Goal: Information Seeking & Learning: Learn about a topic

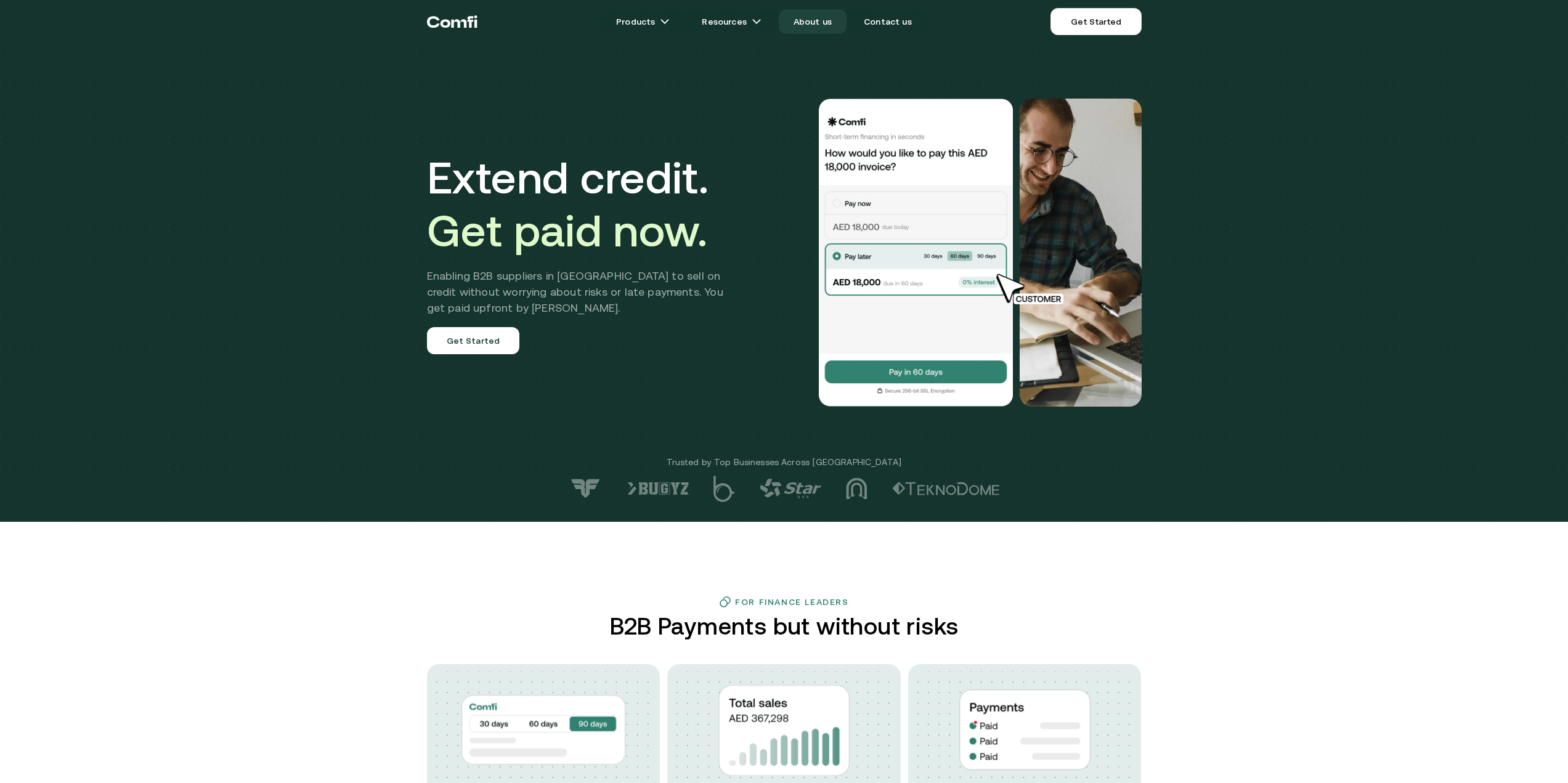
click at [813, 27] on link "About us" at bounding box center [813, 21] width 68 height 25
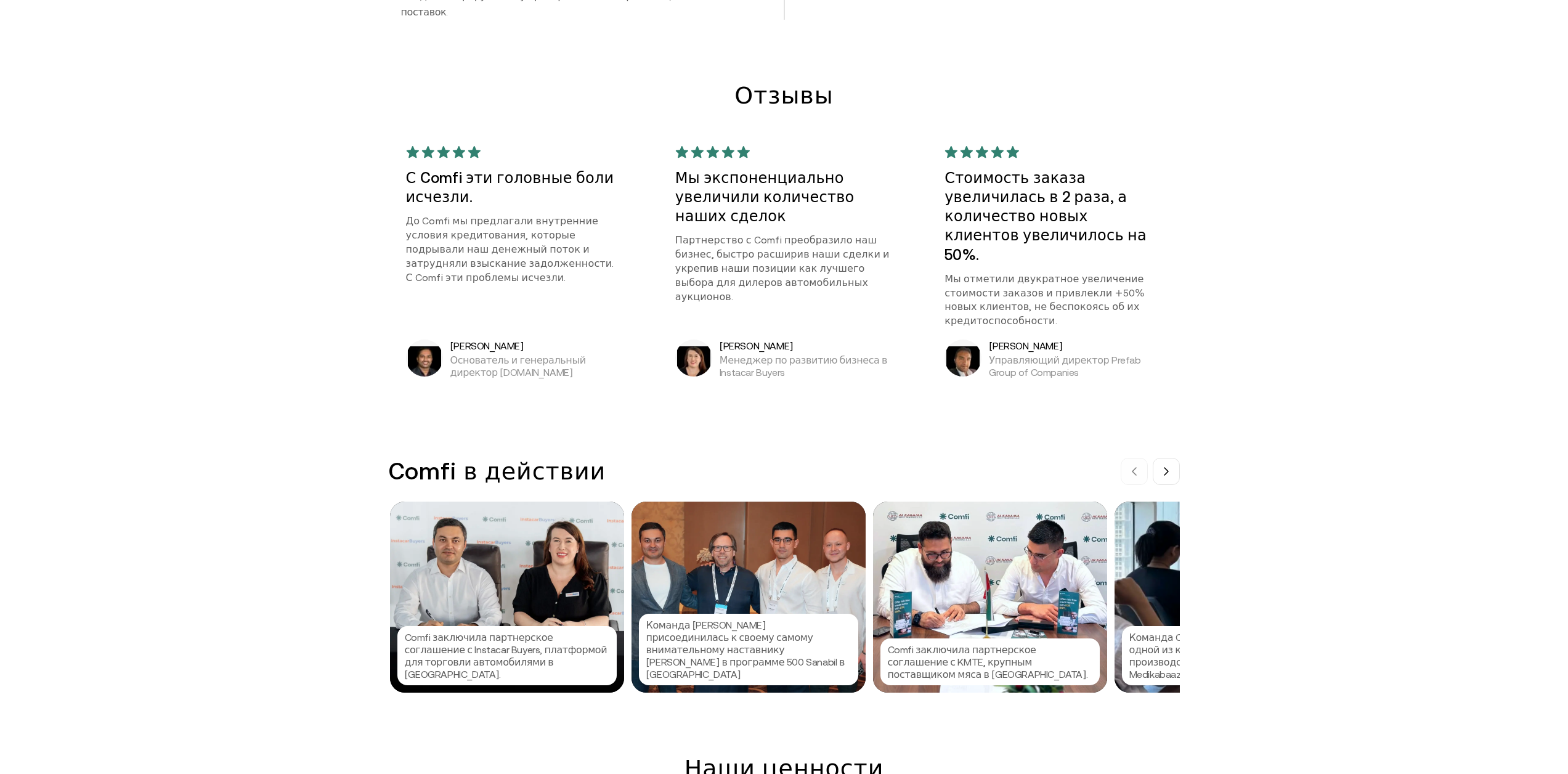
scroll to position [1047, 0]
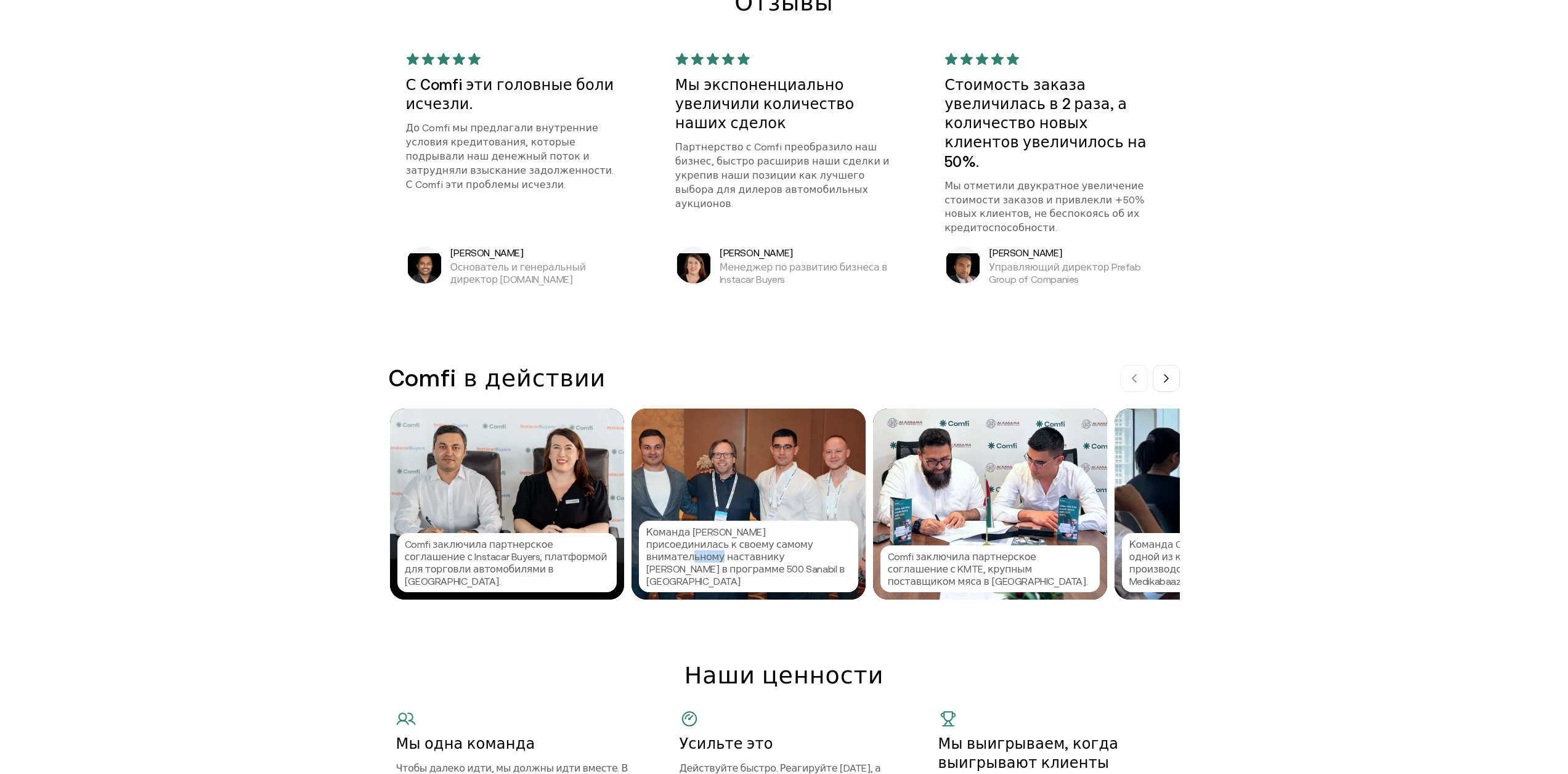
drag, startPoint x: 769, startPoint y: 507, endPoint x: 792, endPoint y: 513, distance: 23.8
click at [792, 526] on font "Команда [PERSON_NAME] присоединилась к своему самому внимательному наставнику […" at bounding box center [745, 555] width 199 height 61
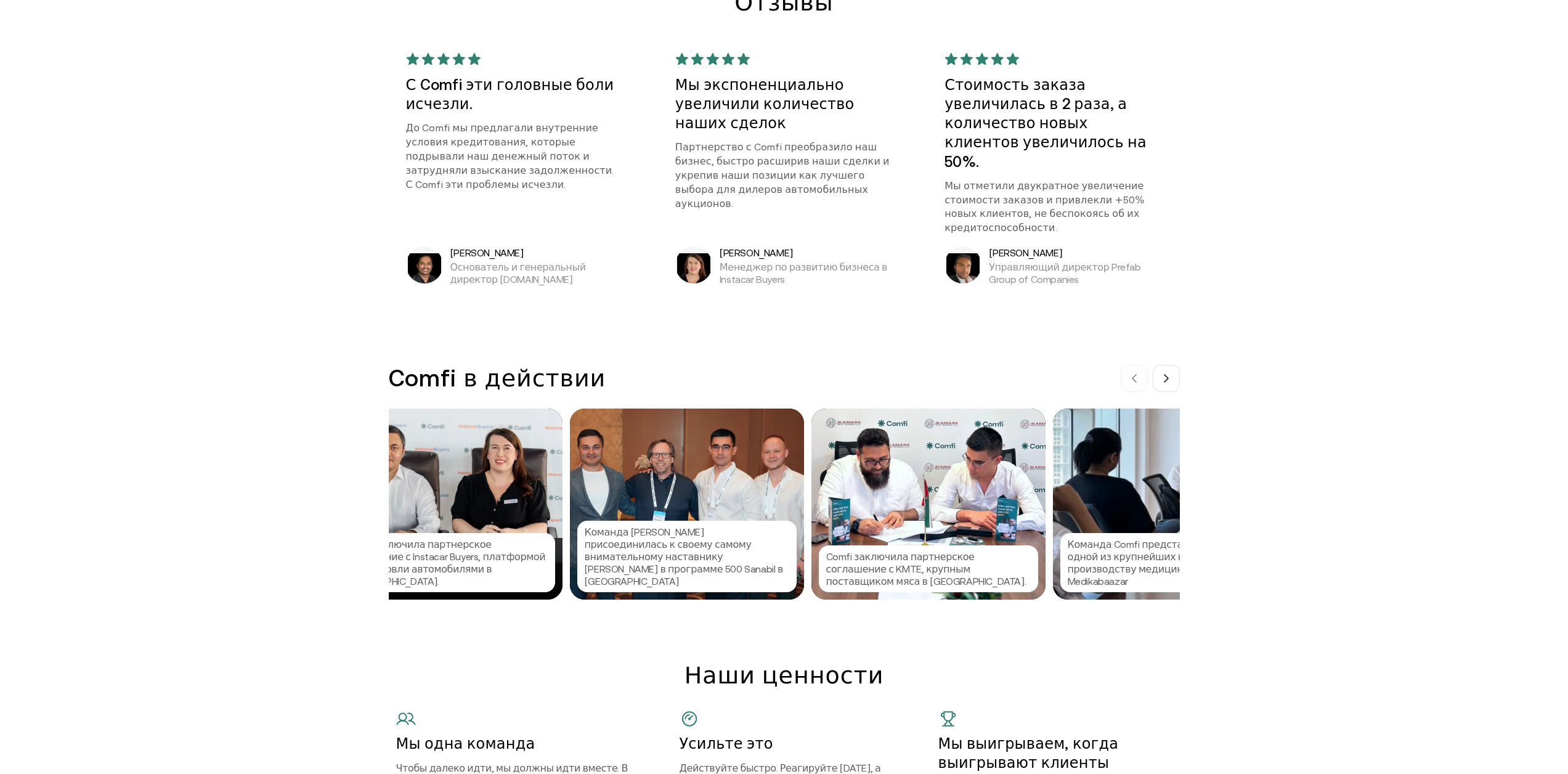
click at [792, 513] on div at bounding box center [784, 387] width 1568 height 774
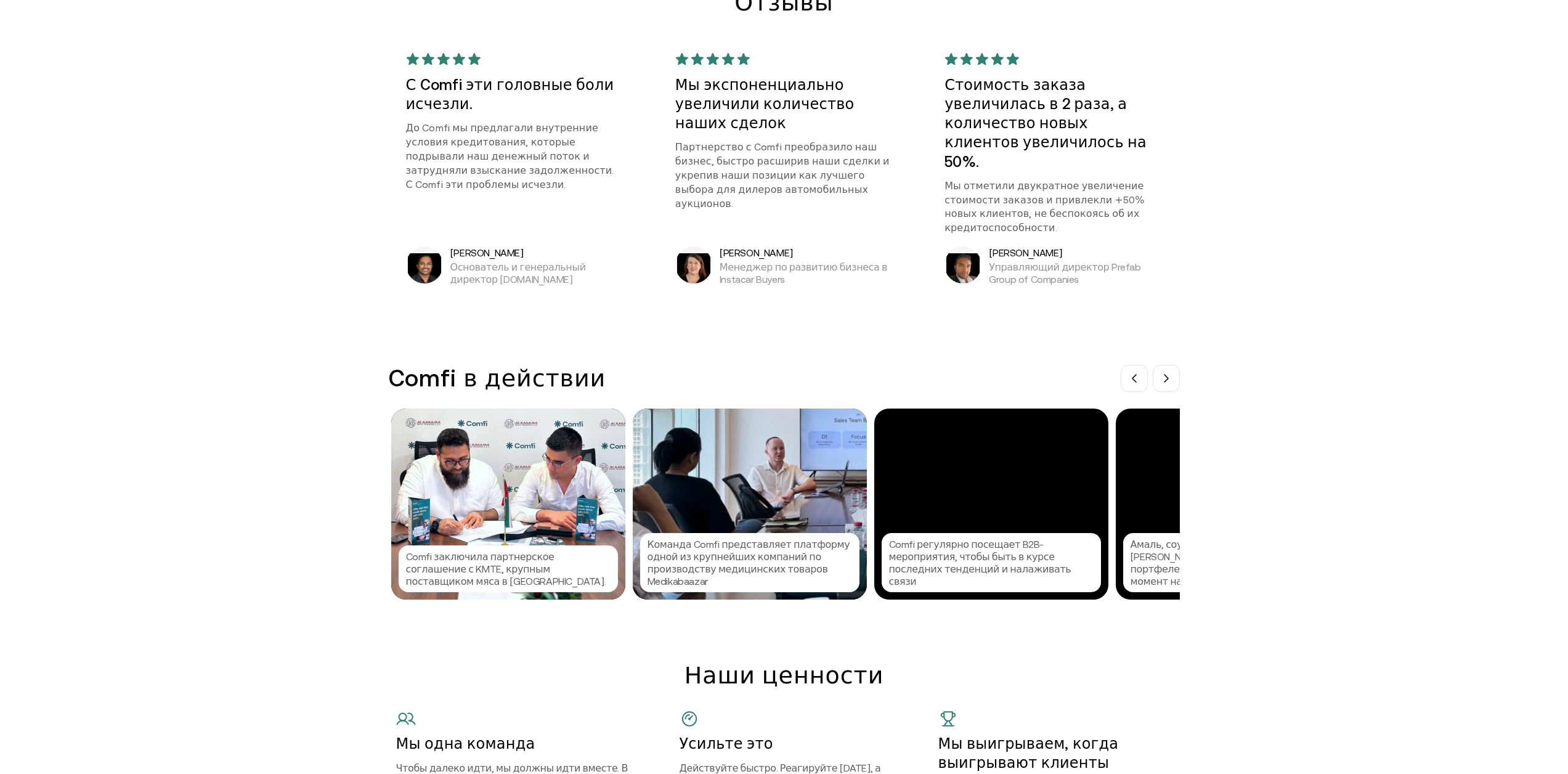
scroll to position [0, 483]
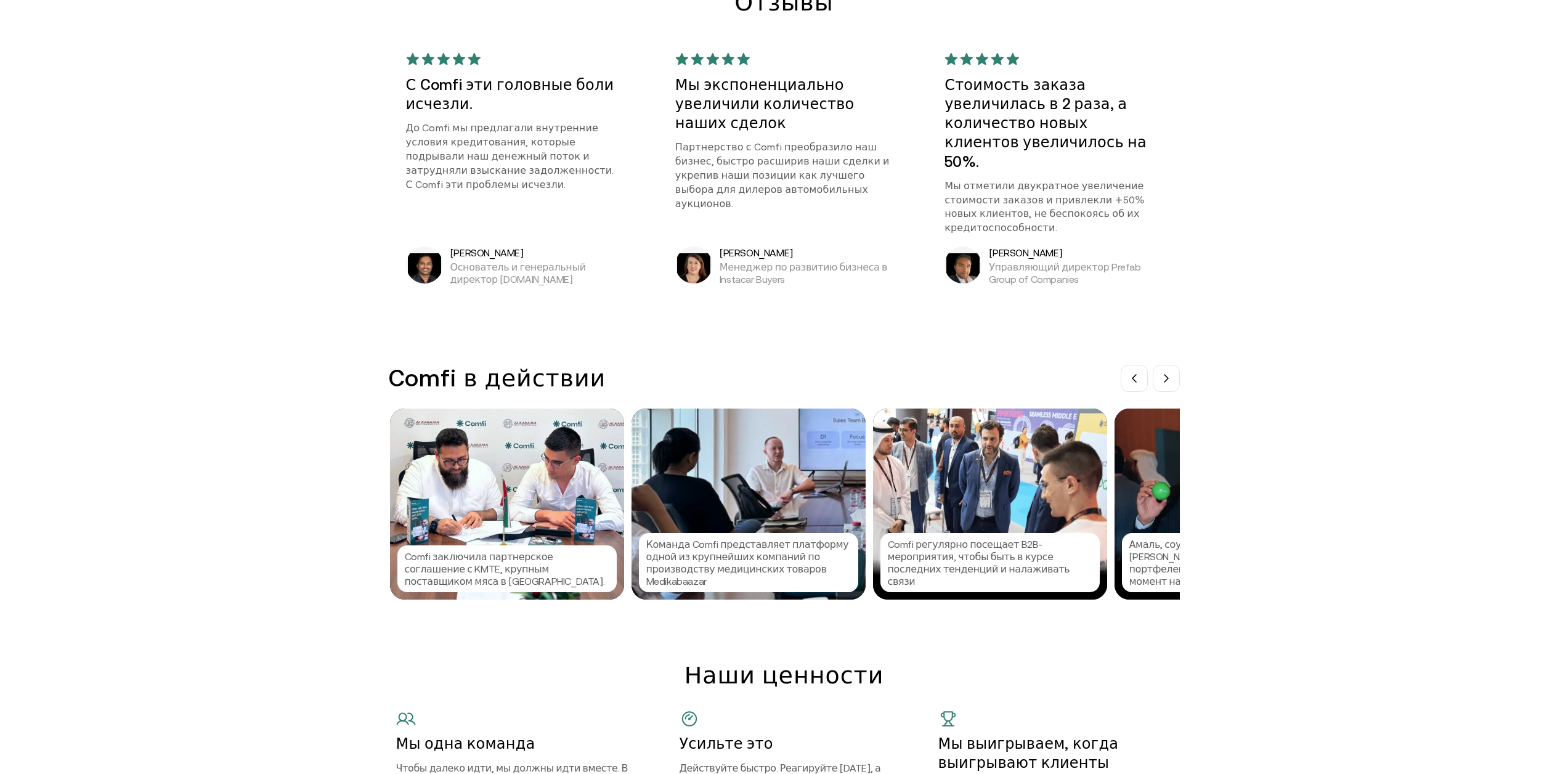
click at [416, 450] on div "Comfi заключила партнерское соглашение с KMTE, крупным поставщиком мяса в [GEOG…" at bounding box center [507, 504] width 235 height 191
click at [473, 475] on div at bounding box center [784, 387] width 1568 height 774
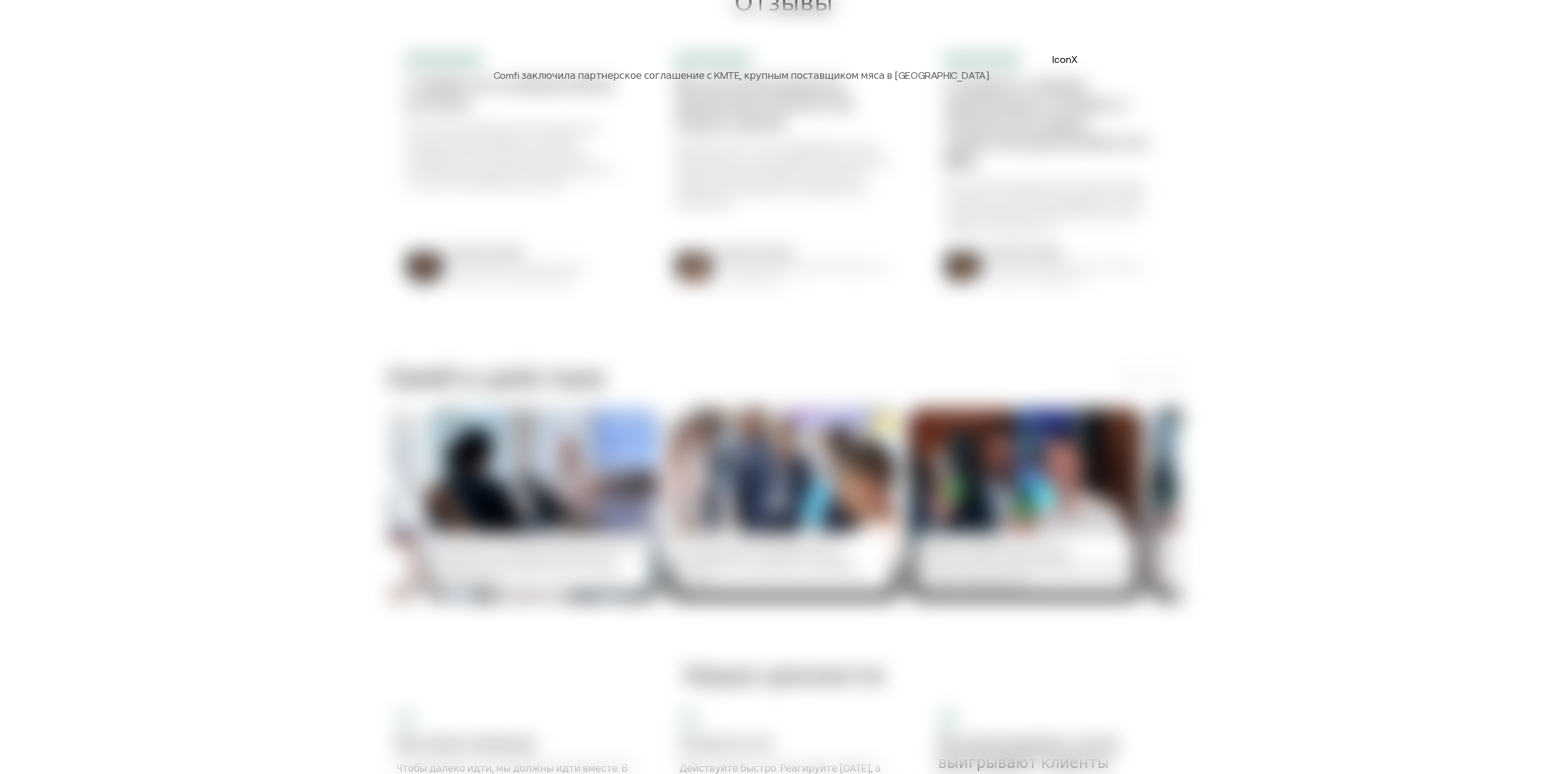
scroll to position [0, 724]
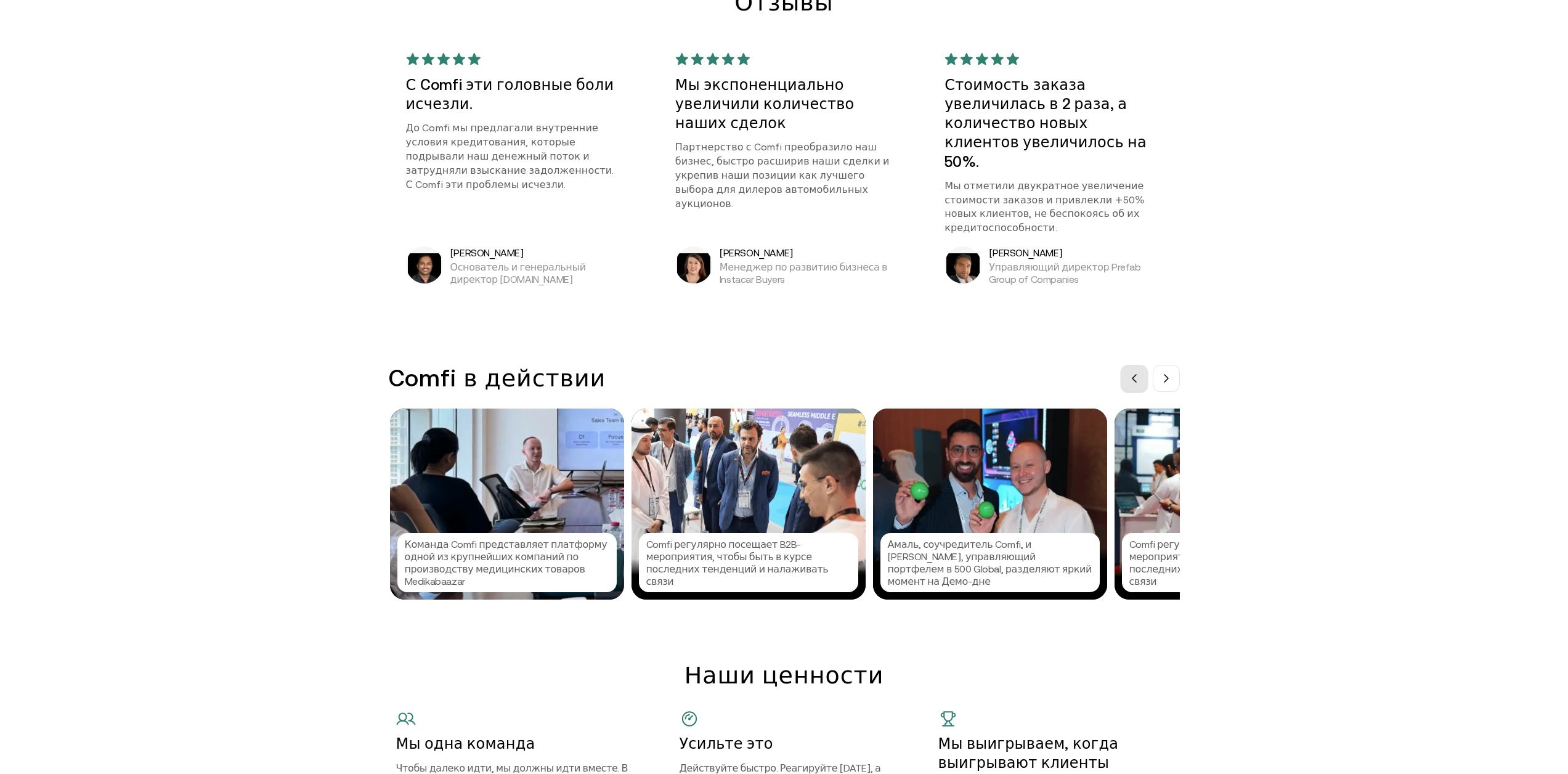
click at [1136, 374] on icon at bounding box center [1134, 379] width 10 height 10
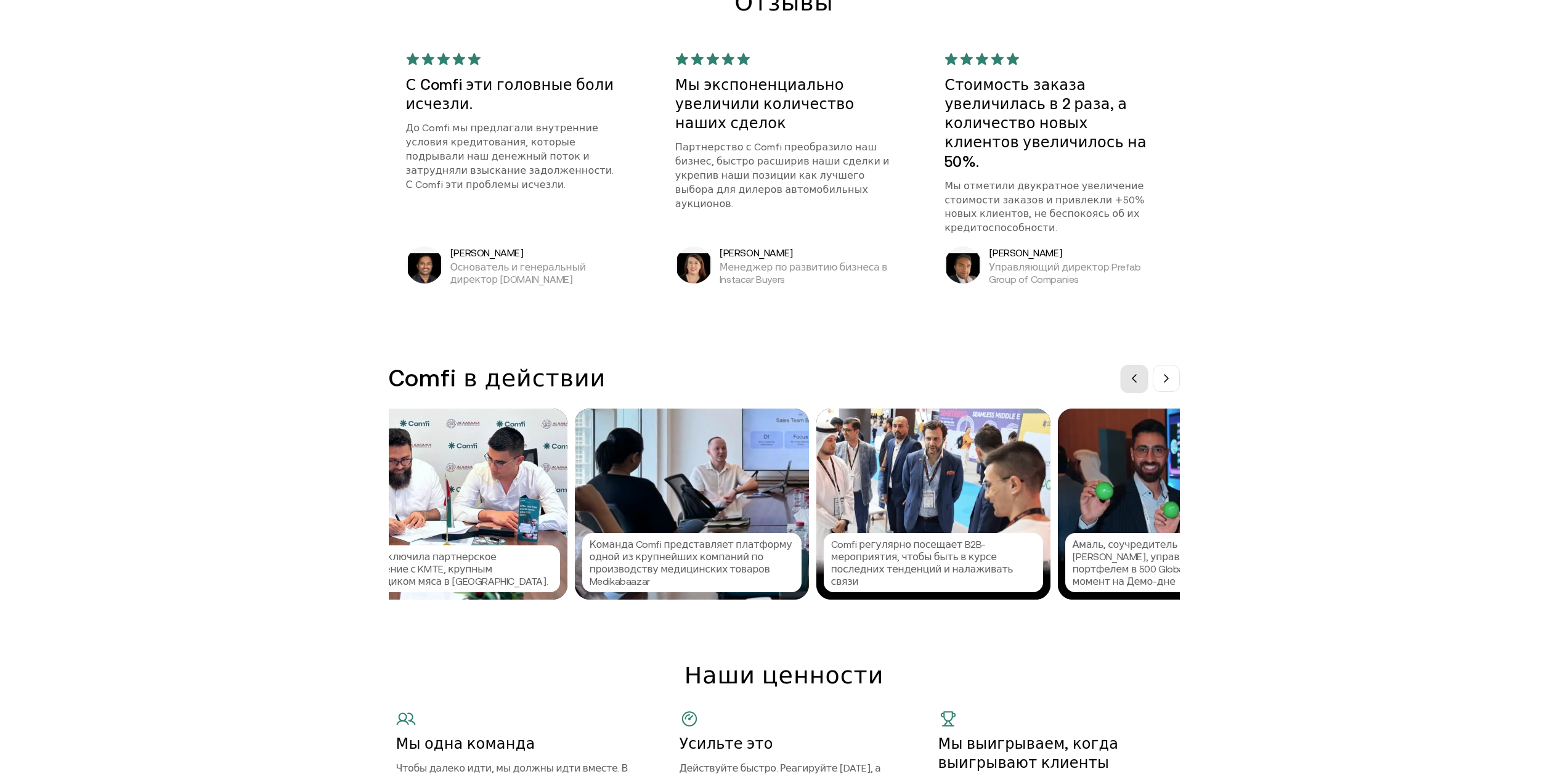
click at [1136, 374] on icon at bounding box center [1134, 379] width 10 height 10
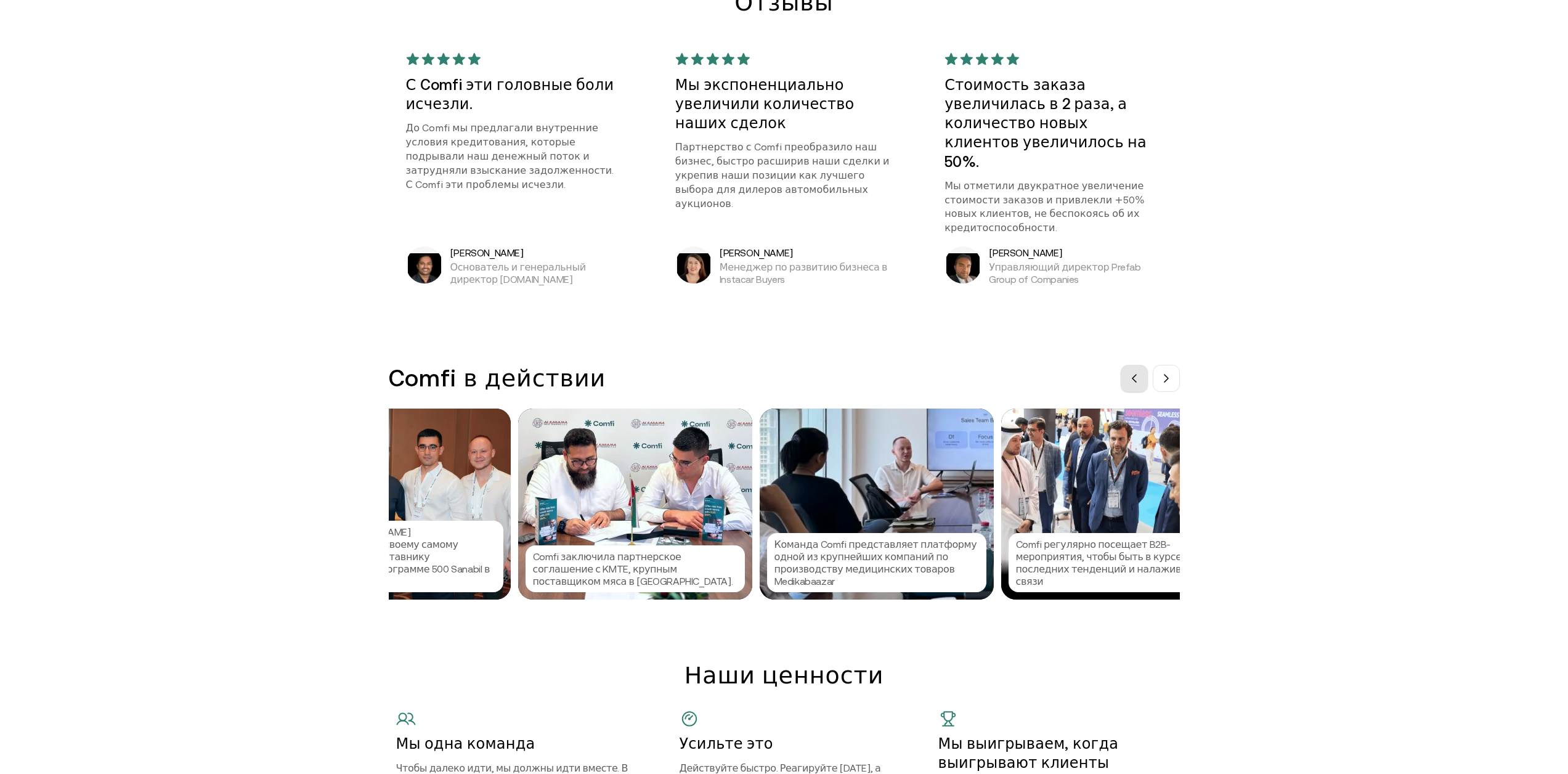
click at [1136, 374] on icon at bounding box center [1134, 379] width 10 height 10
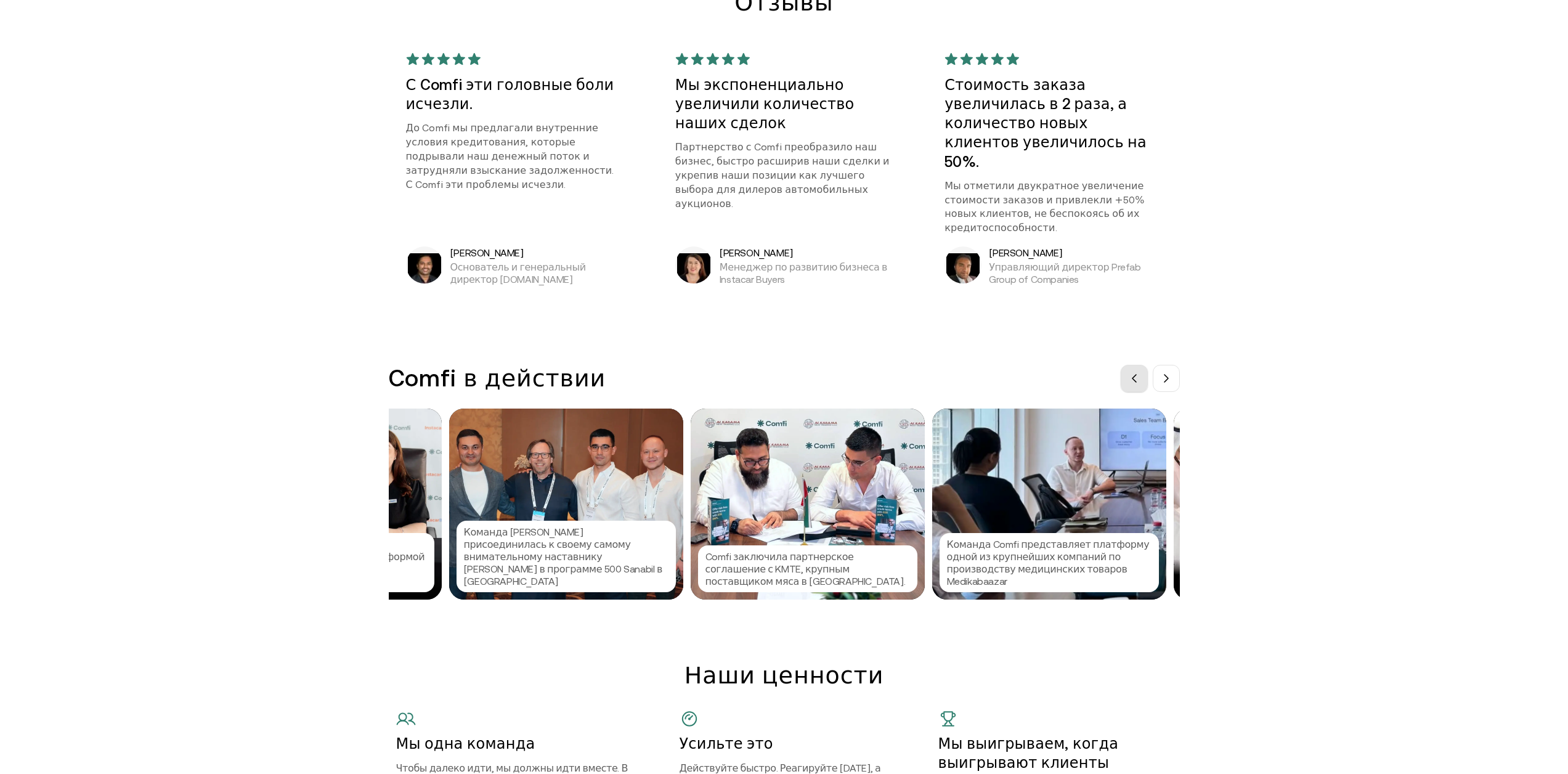
scroll to position [0, 170]
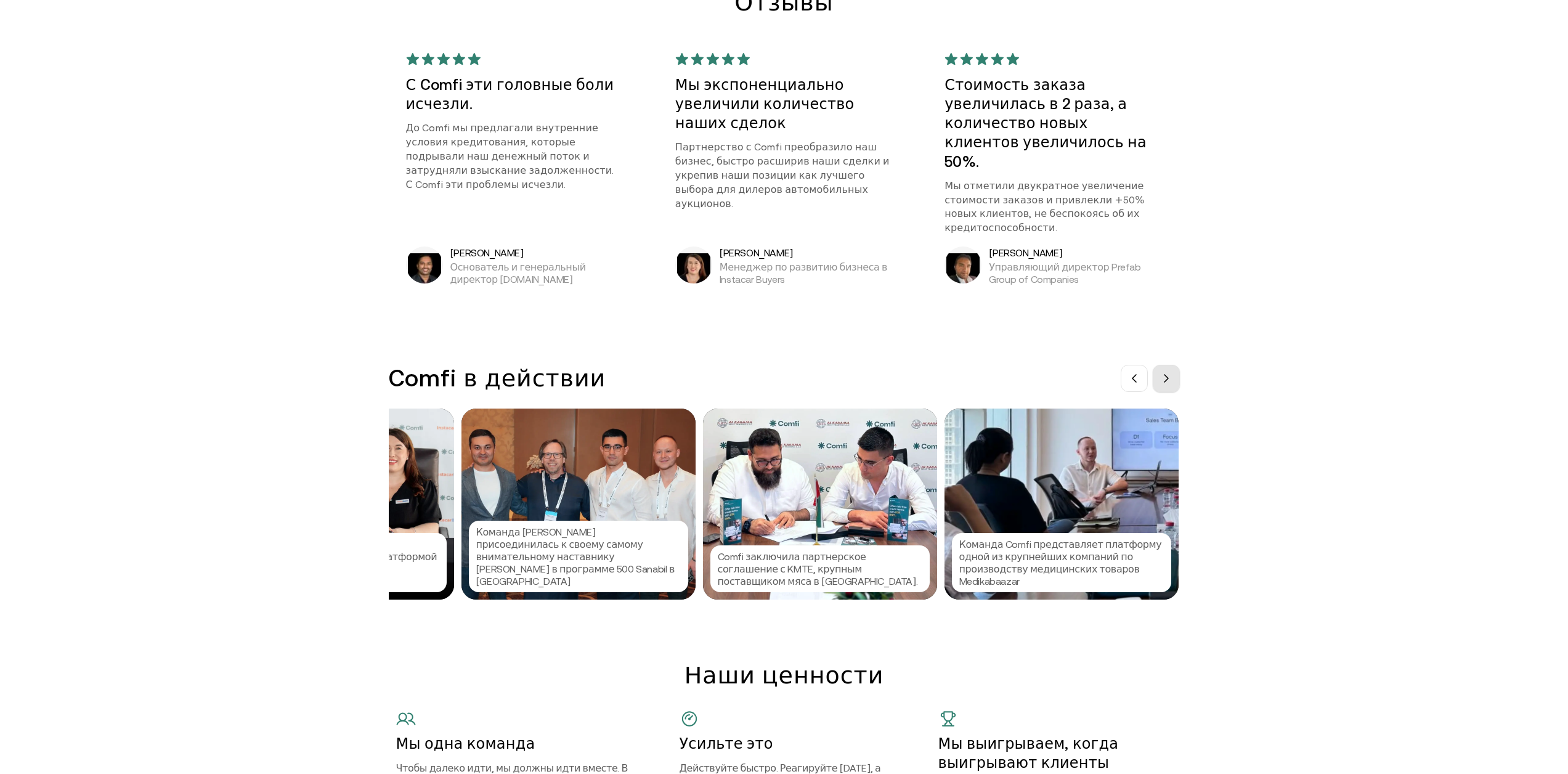
click at [1176, 365] on button at bounding box center [1166, 378] width 27 height 27
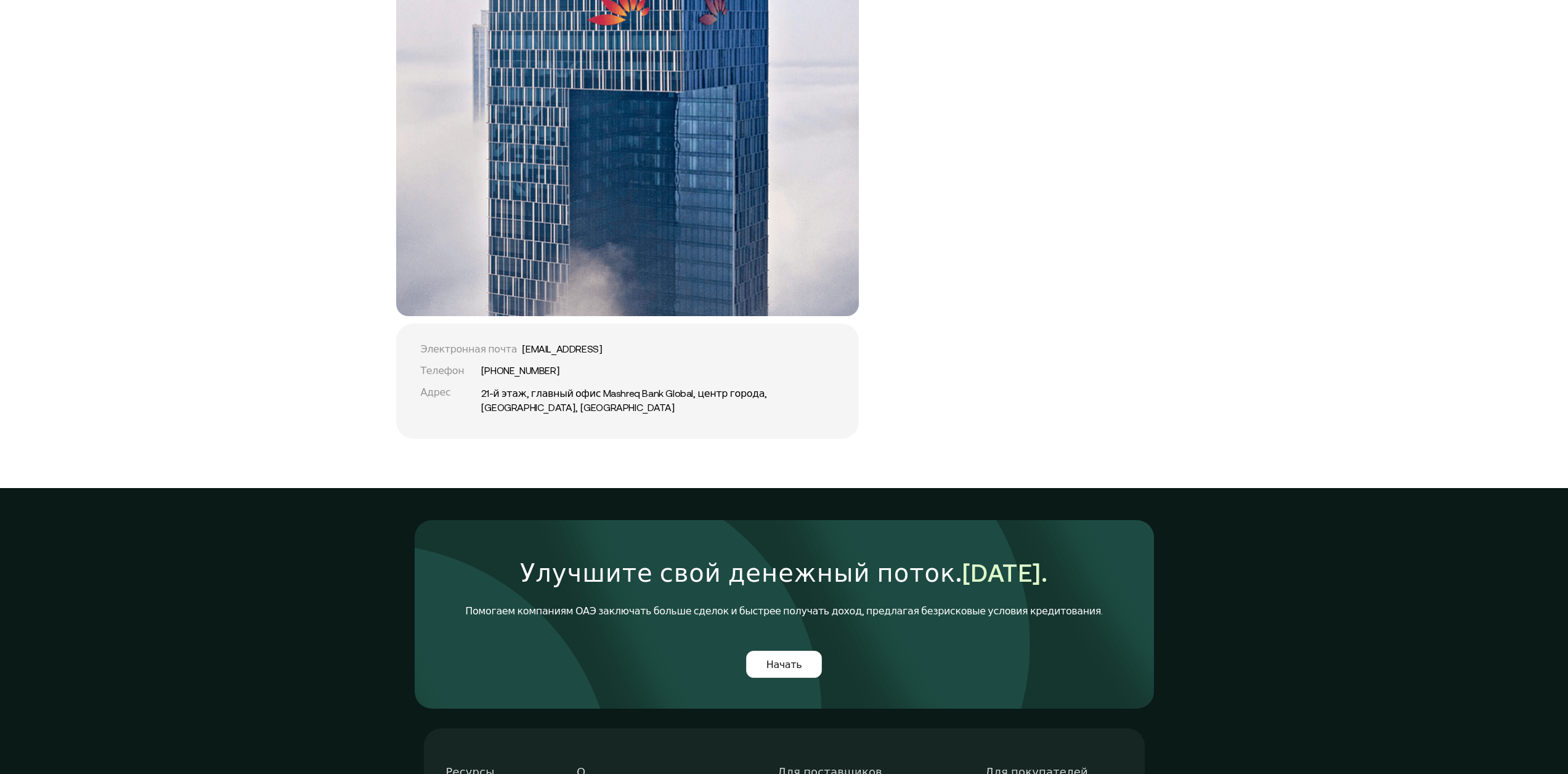
scroll to position [2834, 0]
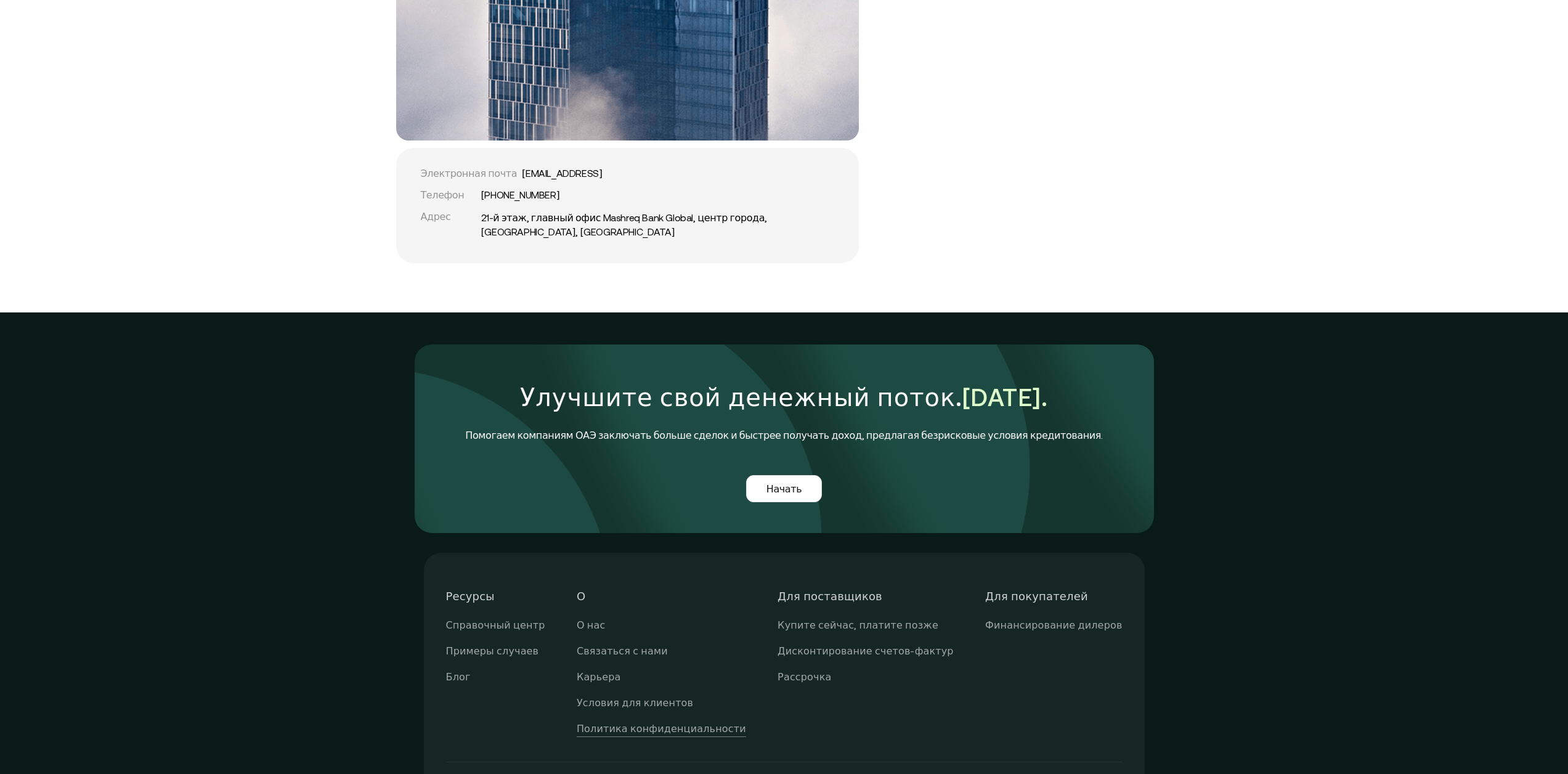
click at [625, 722] on font "Политика конфиденциальности" at bounding box center [661, 727] width 169 height 11
